Goal: Find specific page/section: Find specific page/section

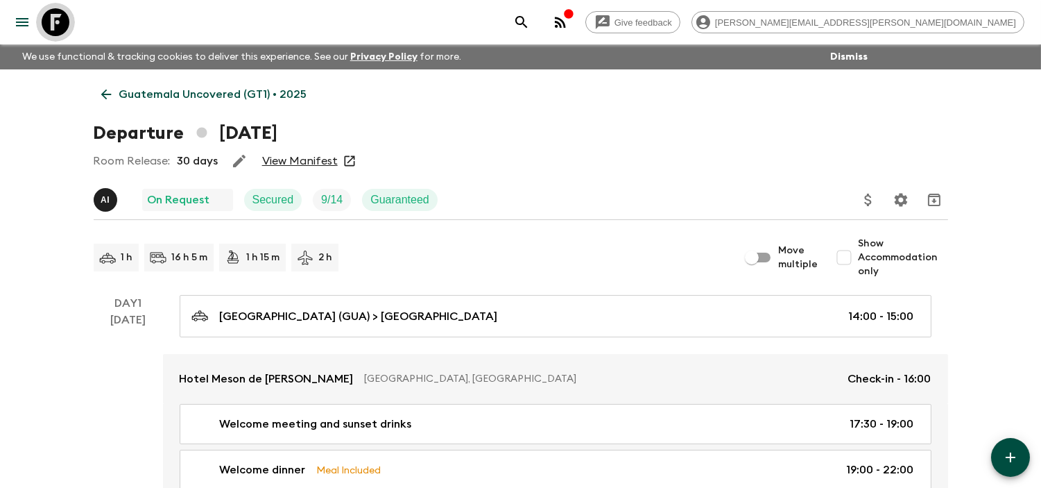
click at [63, 14] on icon at bounding box center [56, 22] width 28 height 28
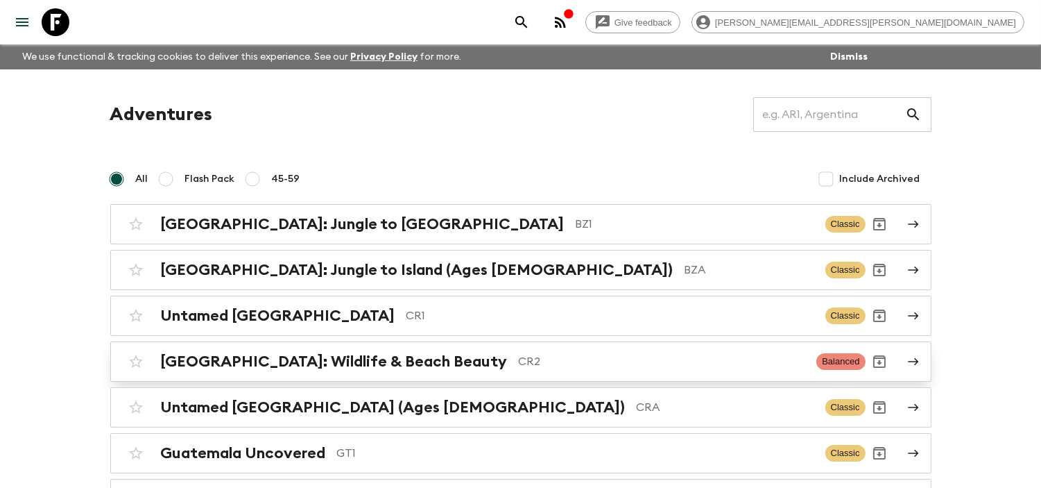
scroll to position [77, 0]
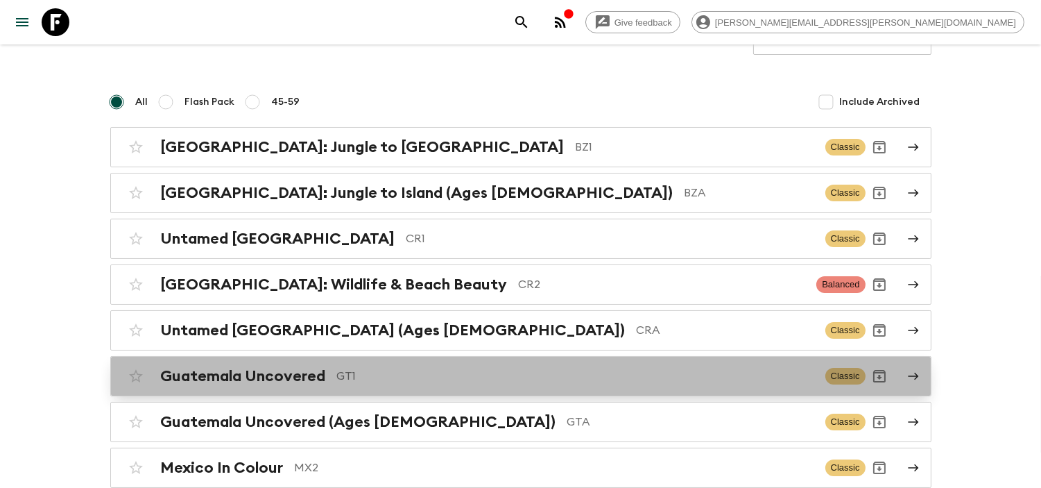
click at [375, 383] on p "GT1" at bounding box center [575, 376] width 477 height 17
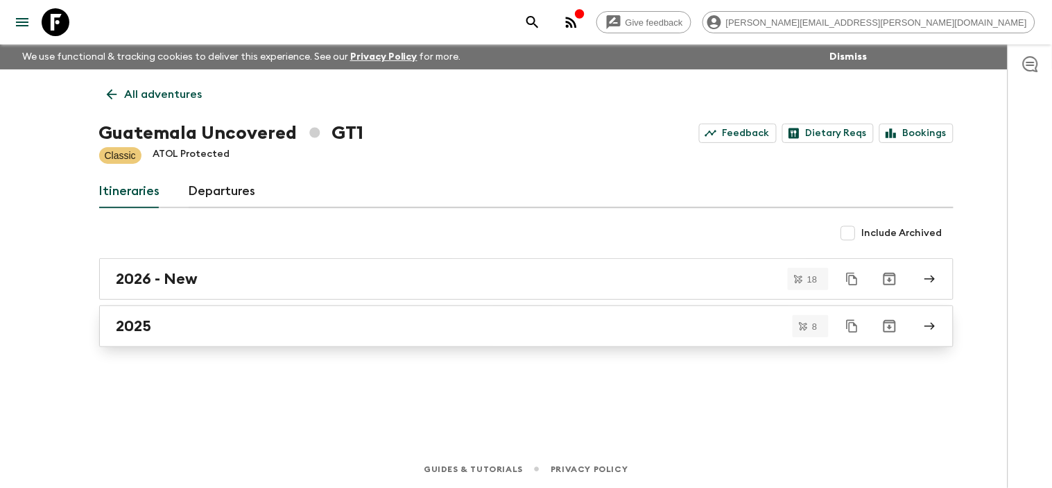
click at [248, 321] on div "2025" at bounding box center [514, 326] width 794 height 18
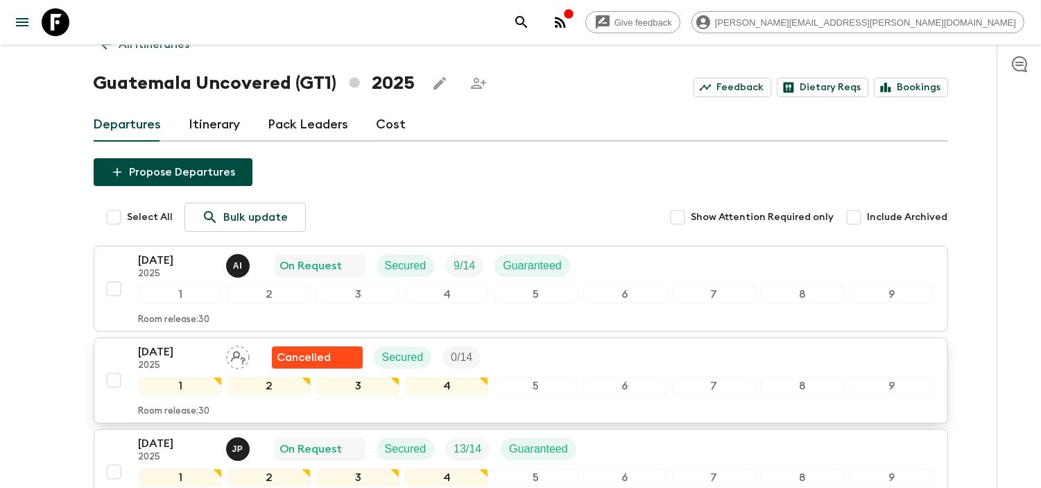
scroll to position [77, 0]
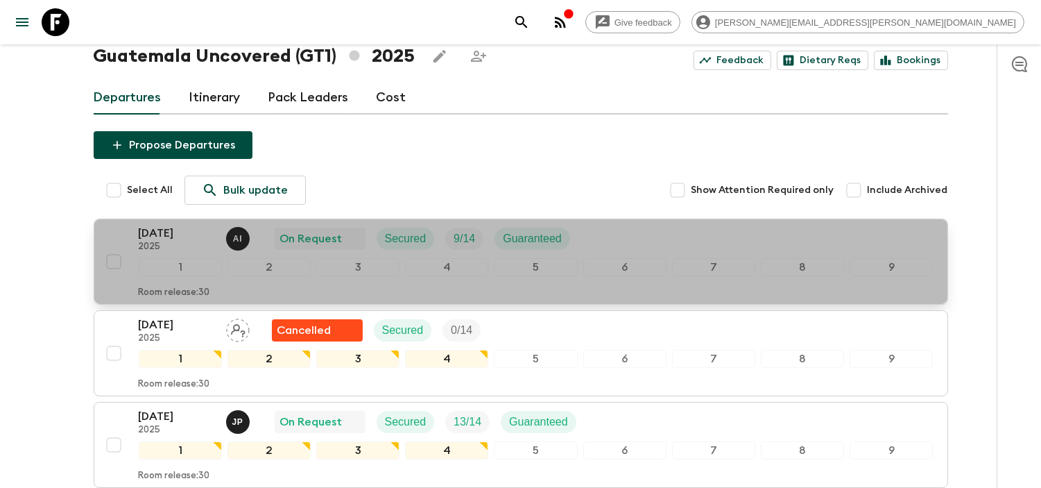
click at [185, 234] on p "[DATE]" at bounding box center [177, 233] width 76 height 17
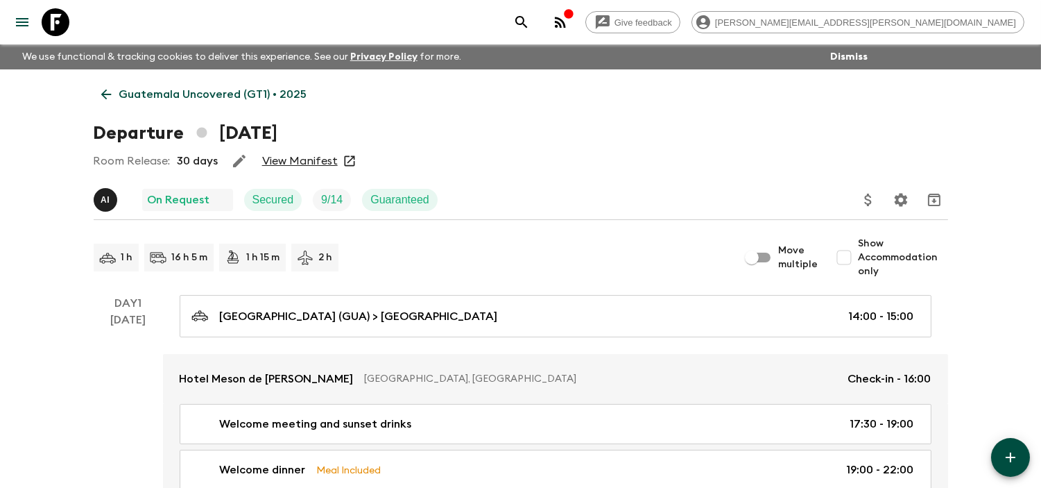
click at [99, 84] on link "Guatemala Uncovered (GT1) • 2025" at bounding box center [204, 94] width 221 height 28
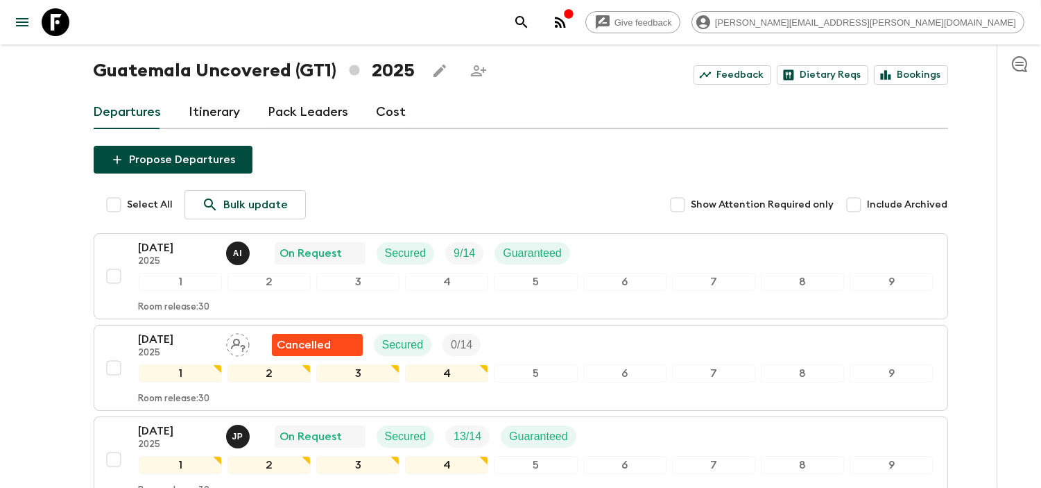
scroll to position [139, 0]
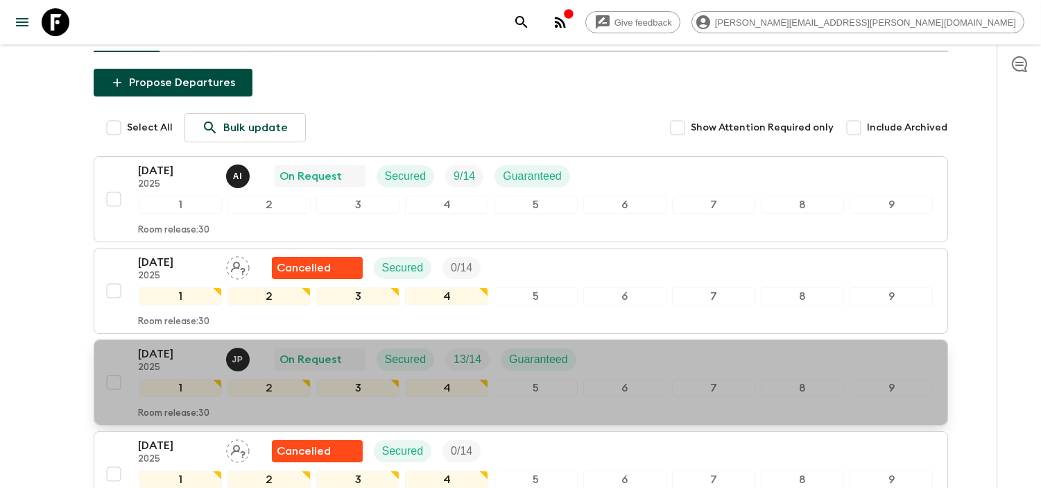
click at [168, 352] on p "[DATE]" at bounding box center [177, 353] width 76 height 17
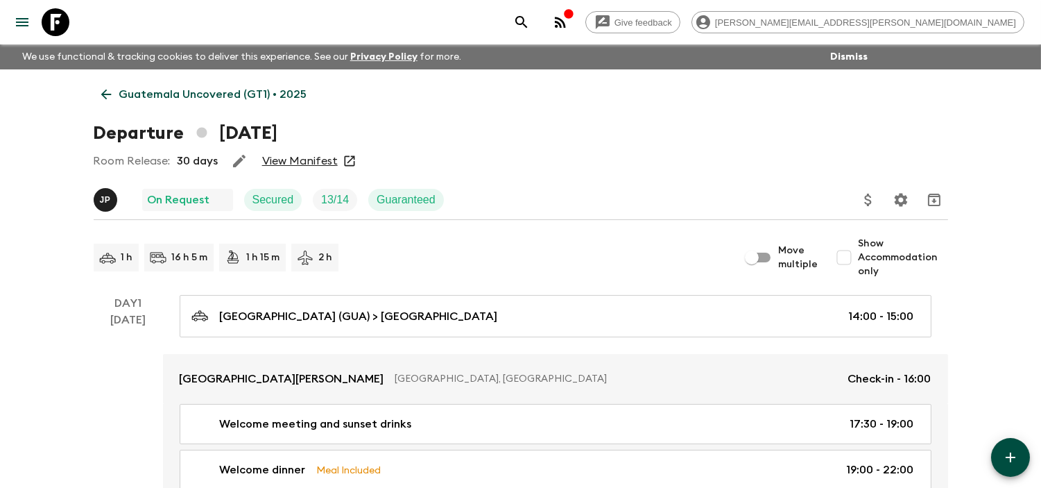
click at [296, 160] on link "View Manifest" at bounding box center [300, 161] width 76 height 14
